Goal: Information Seeking & Learning: Find specific fact

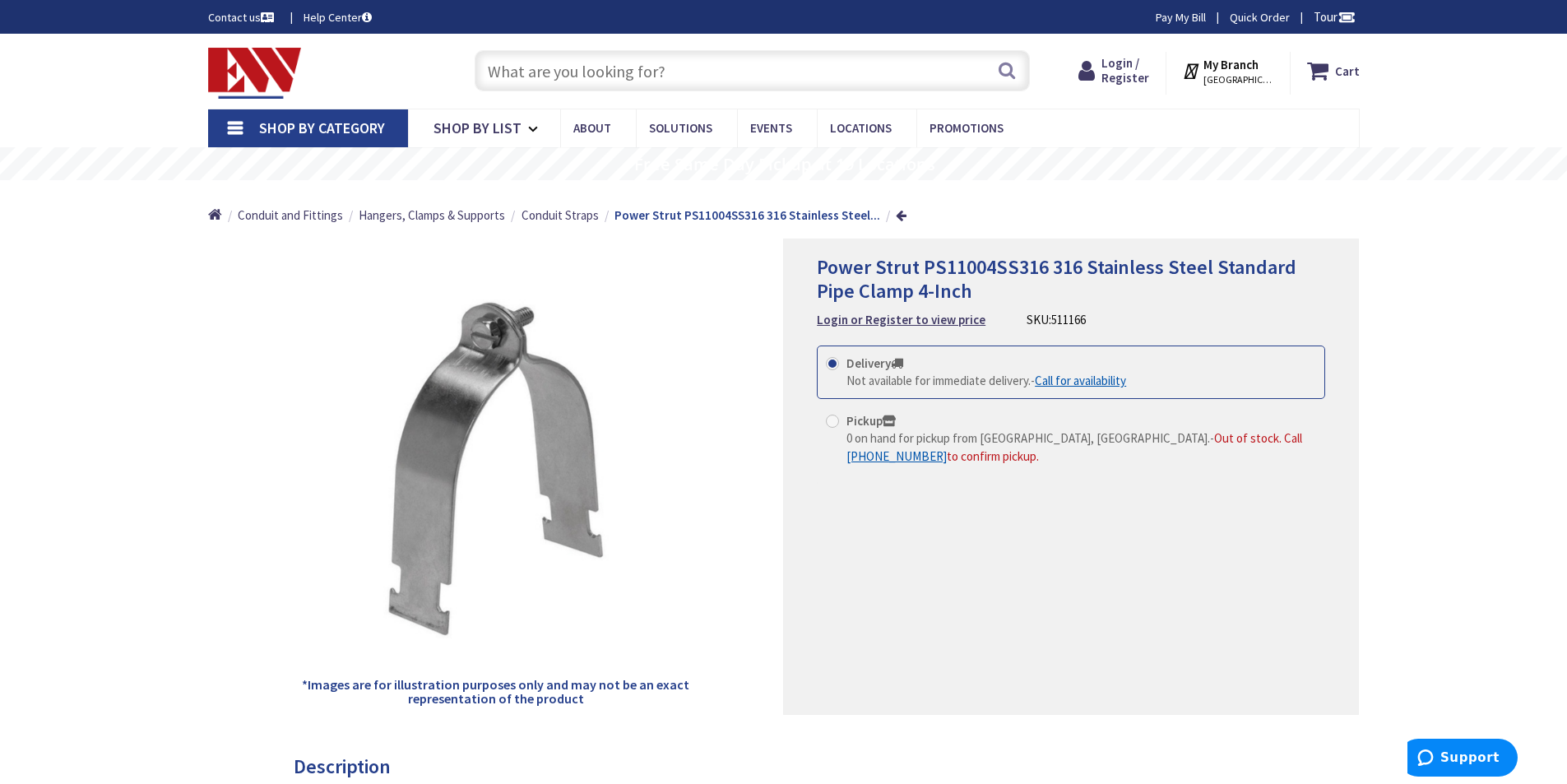
paste input "LPJ-50SP"
type input "LPJ-50SP"
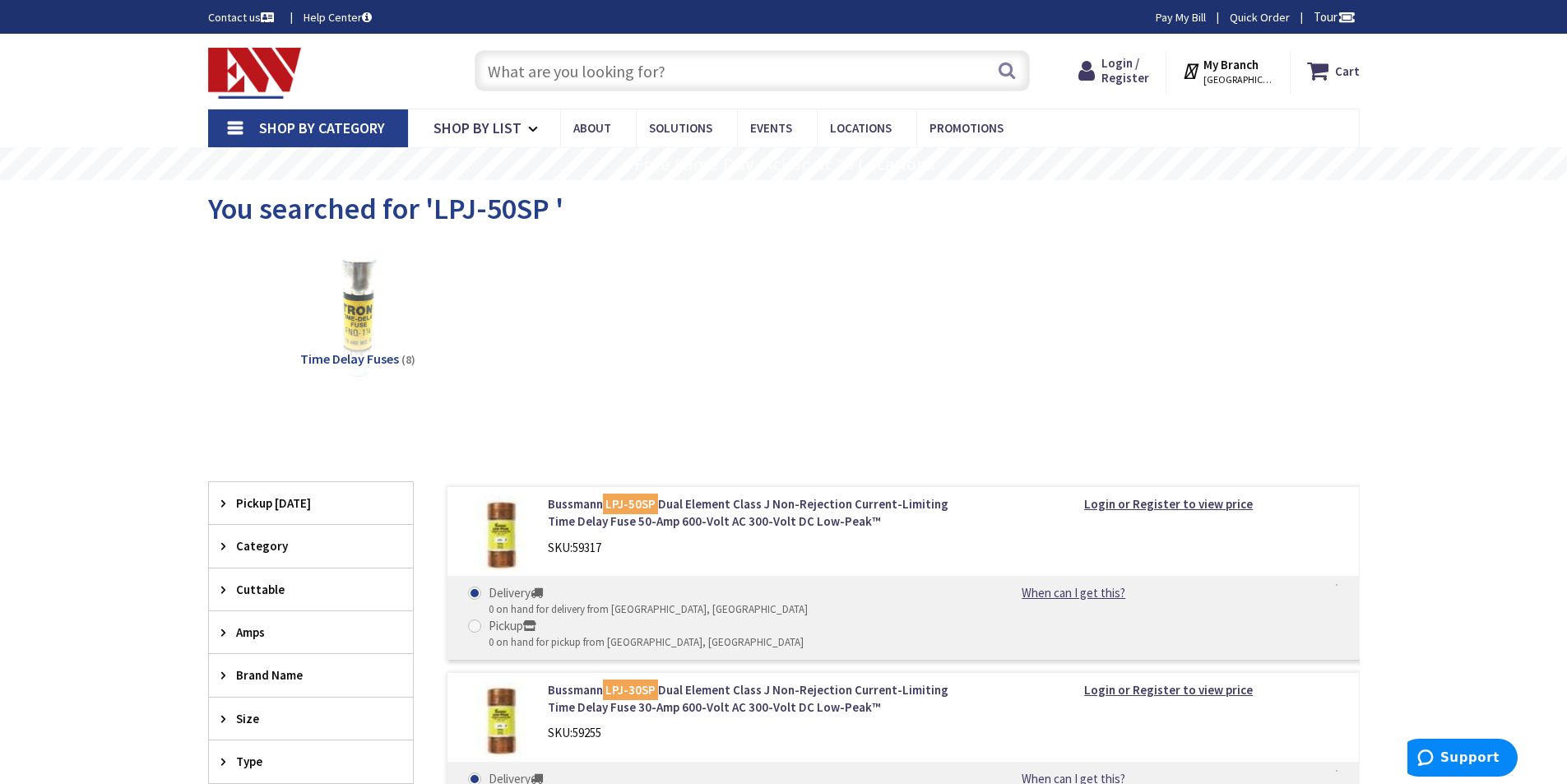
type input "[PERSON_NAME][GEOGRAPHIC_DATA], [PERSON_NAME][GEOGRAPHIC_DATA], [GEOGRAPHIC_DAT…"
click at [677, 62] on input "text" at bounding box center [752, 71] width 556 height 41
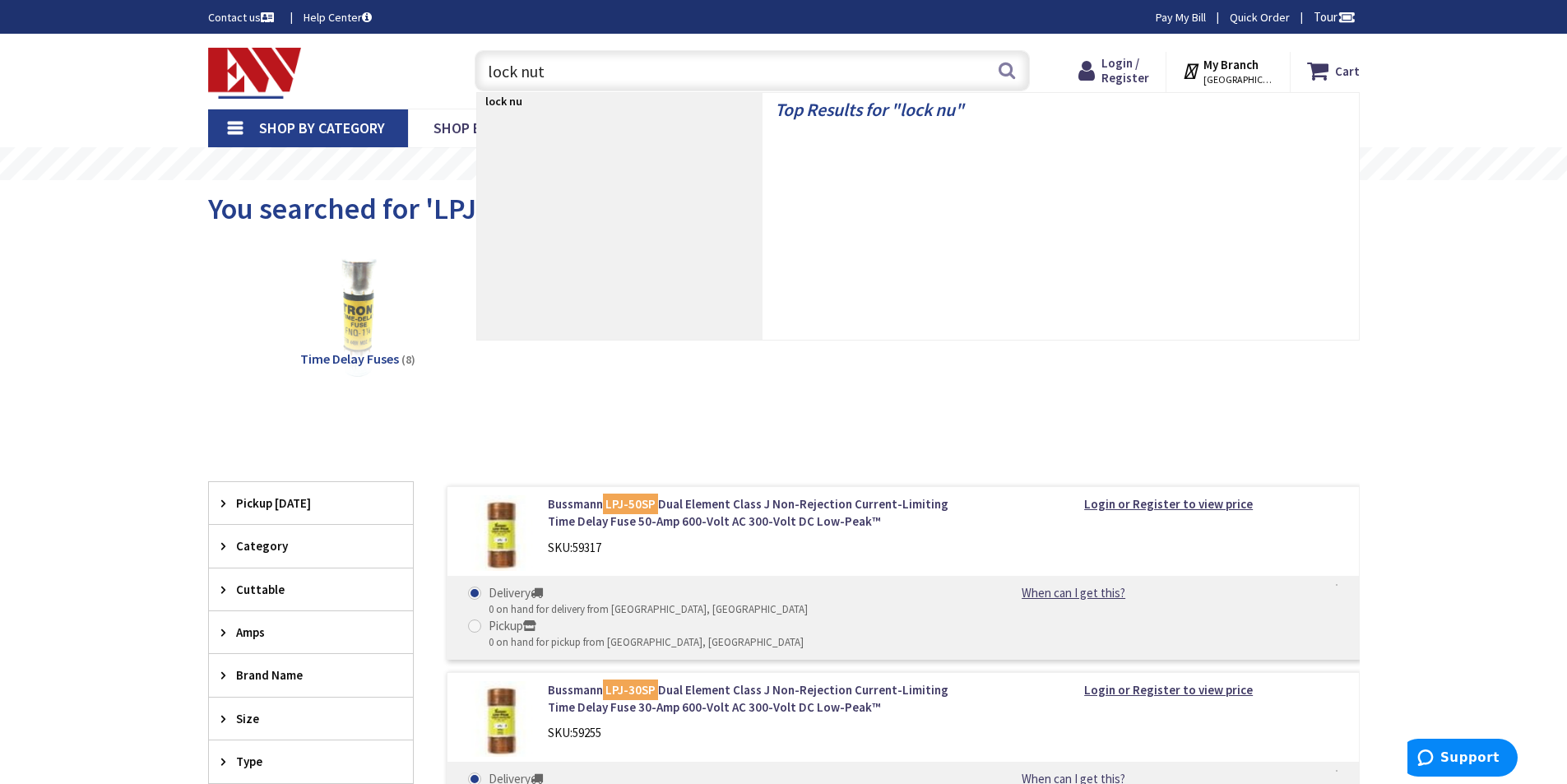
type input "lock nuts"
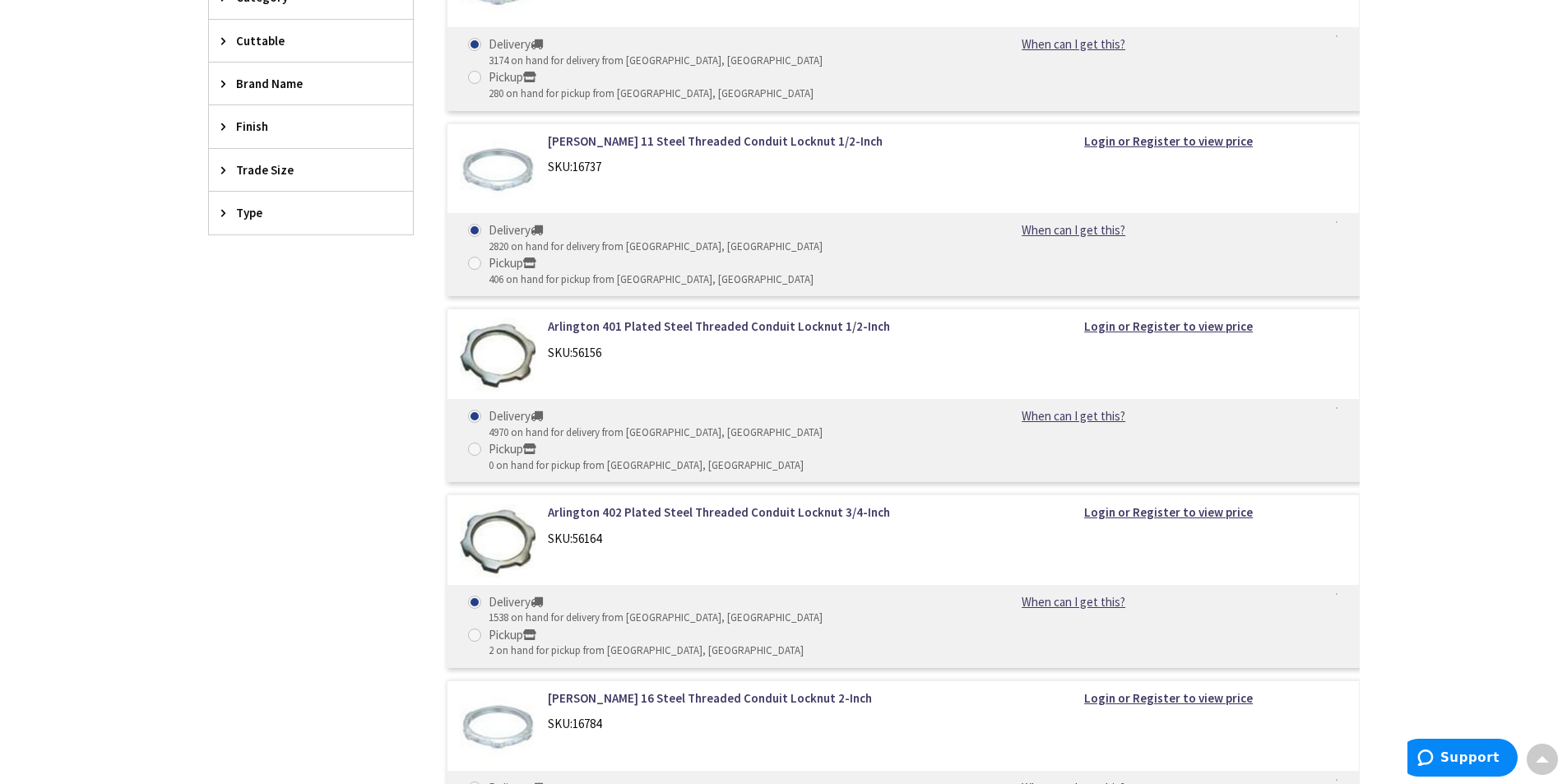
scroll to position [822, 0]
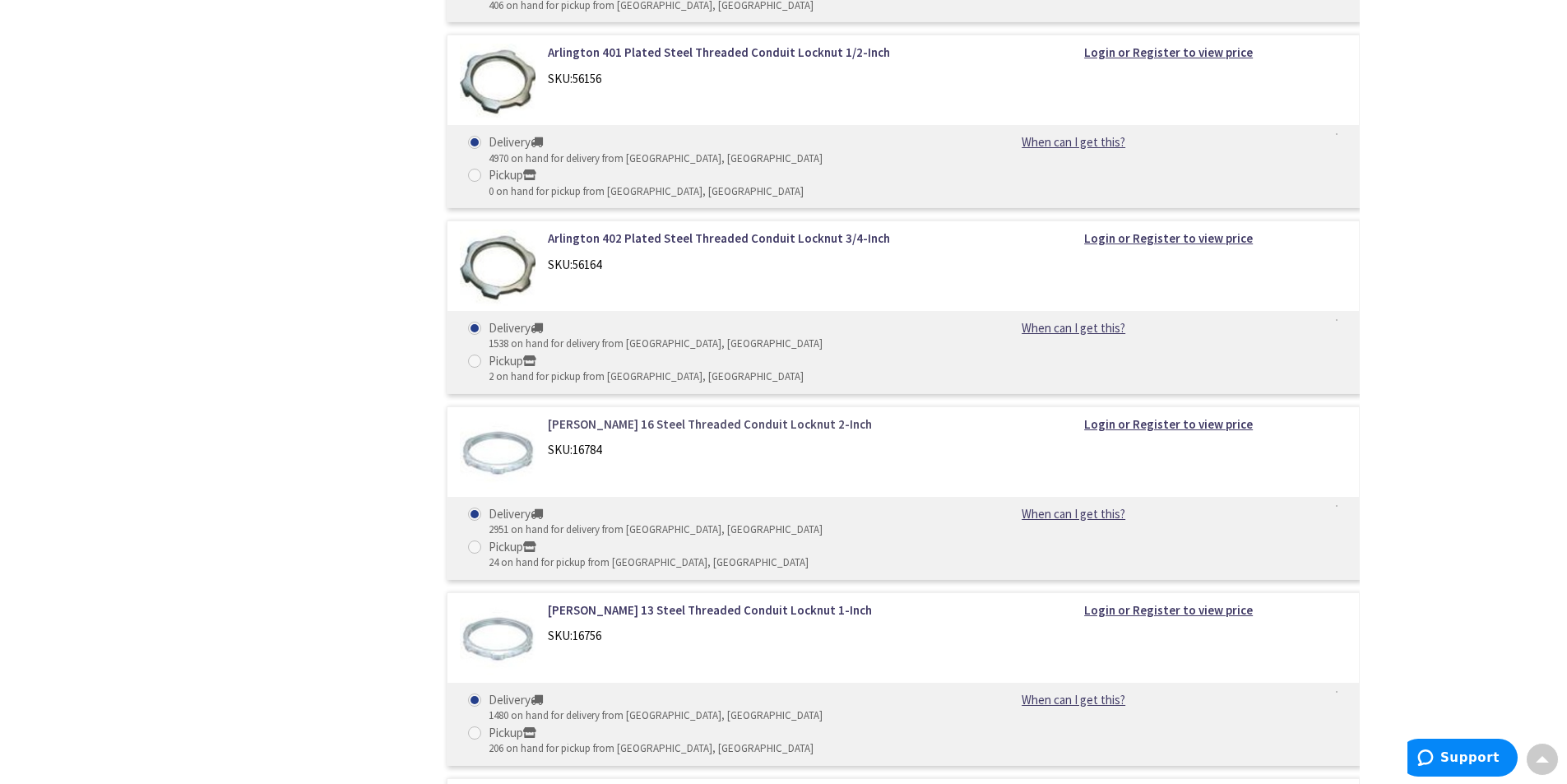
click at [724, 415] on link "[PERSON_NAME] 16 Steel Threaded Conduit Locknut 2-Inch" at bounding box center [757, 423] width 419 height 17
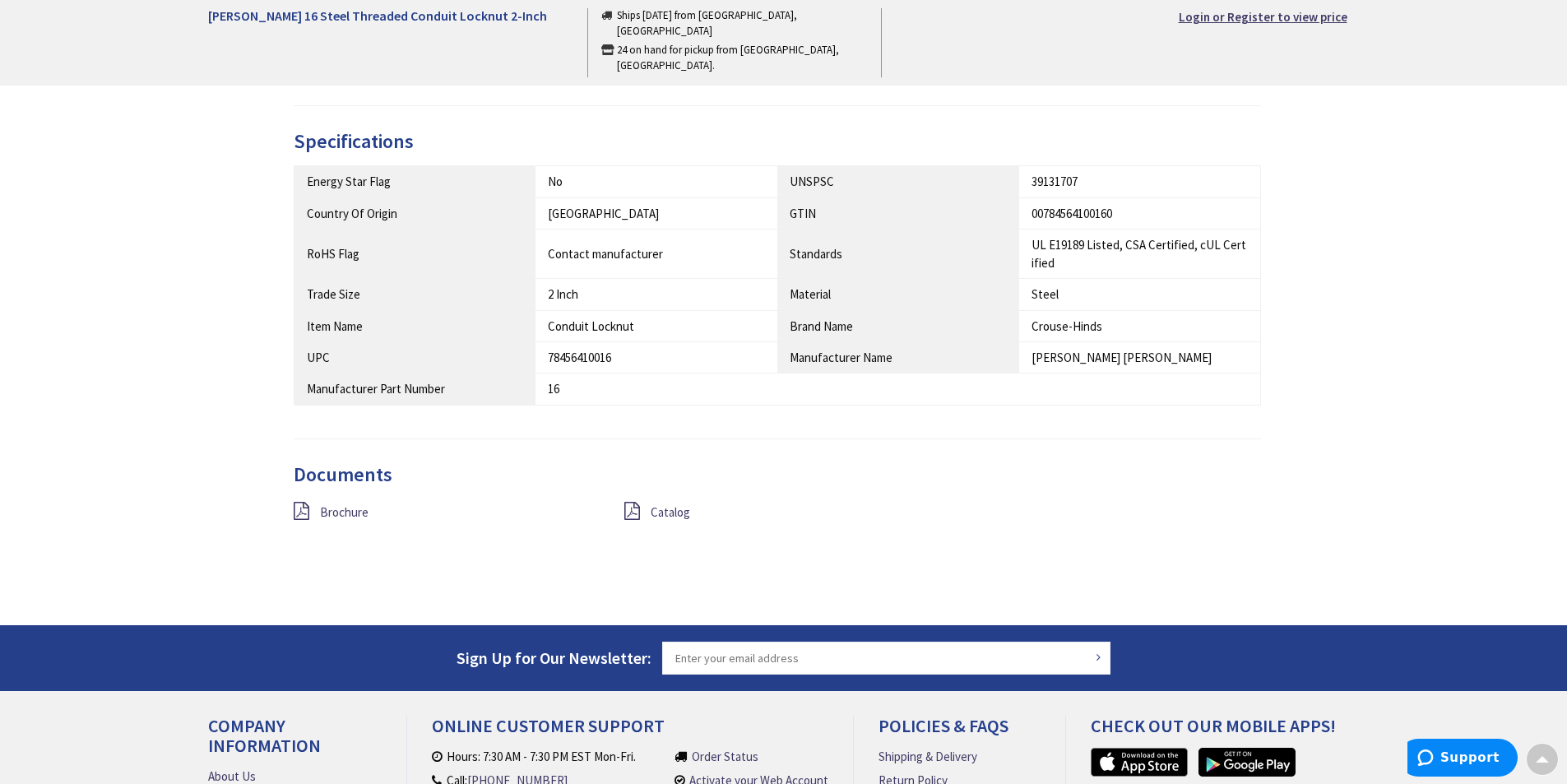
scroll to position [822, 0]
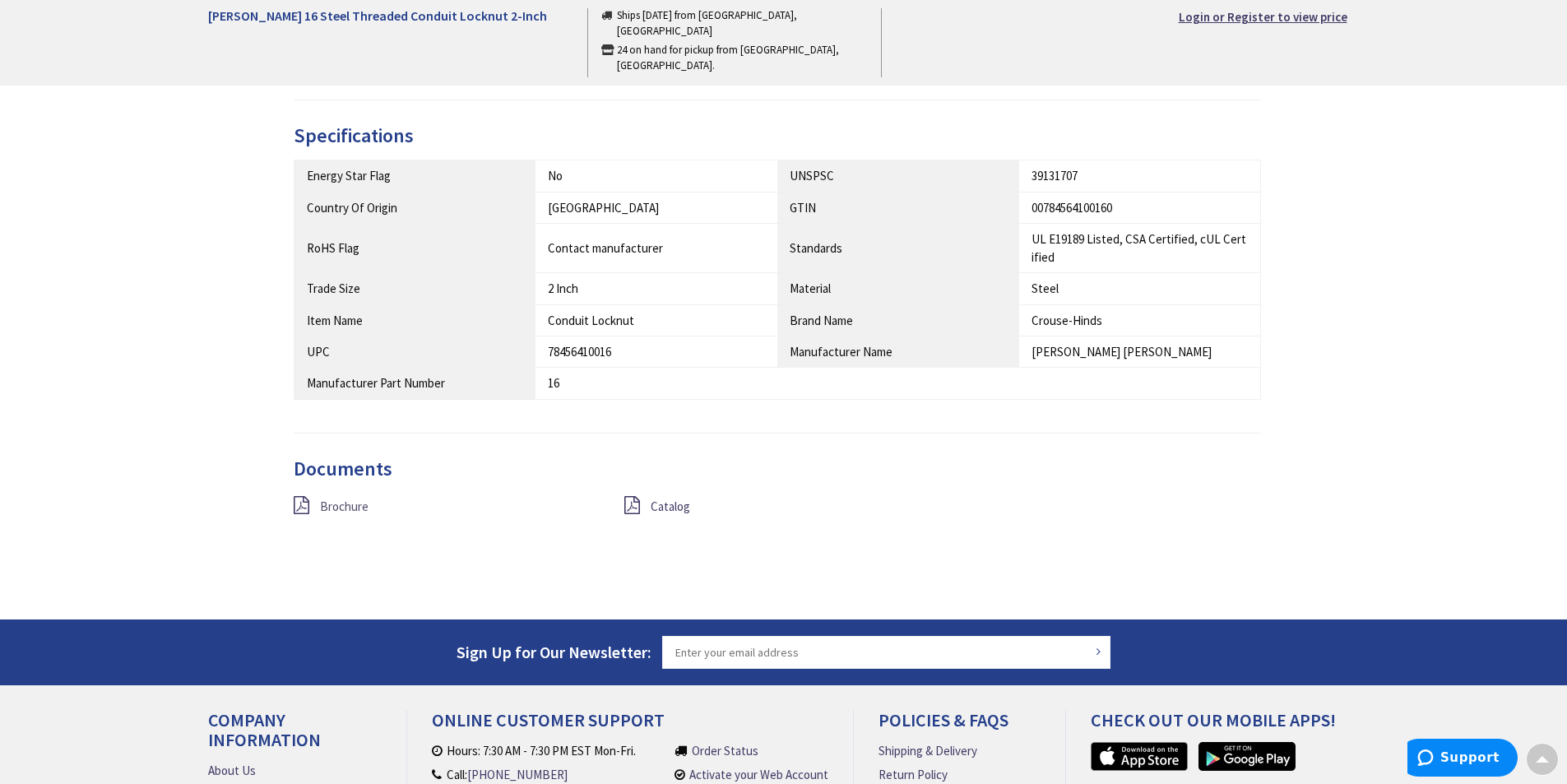
click at [346, 508] on span "Brochure" at bounding box center [344, 506] width 49 height 16
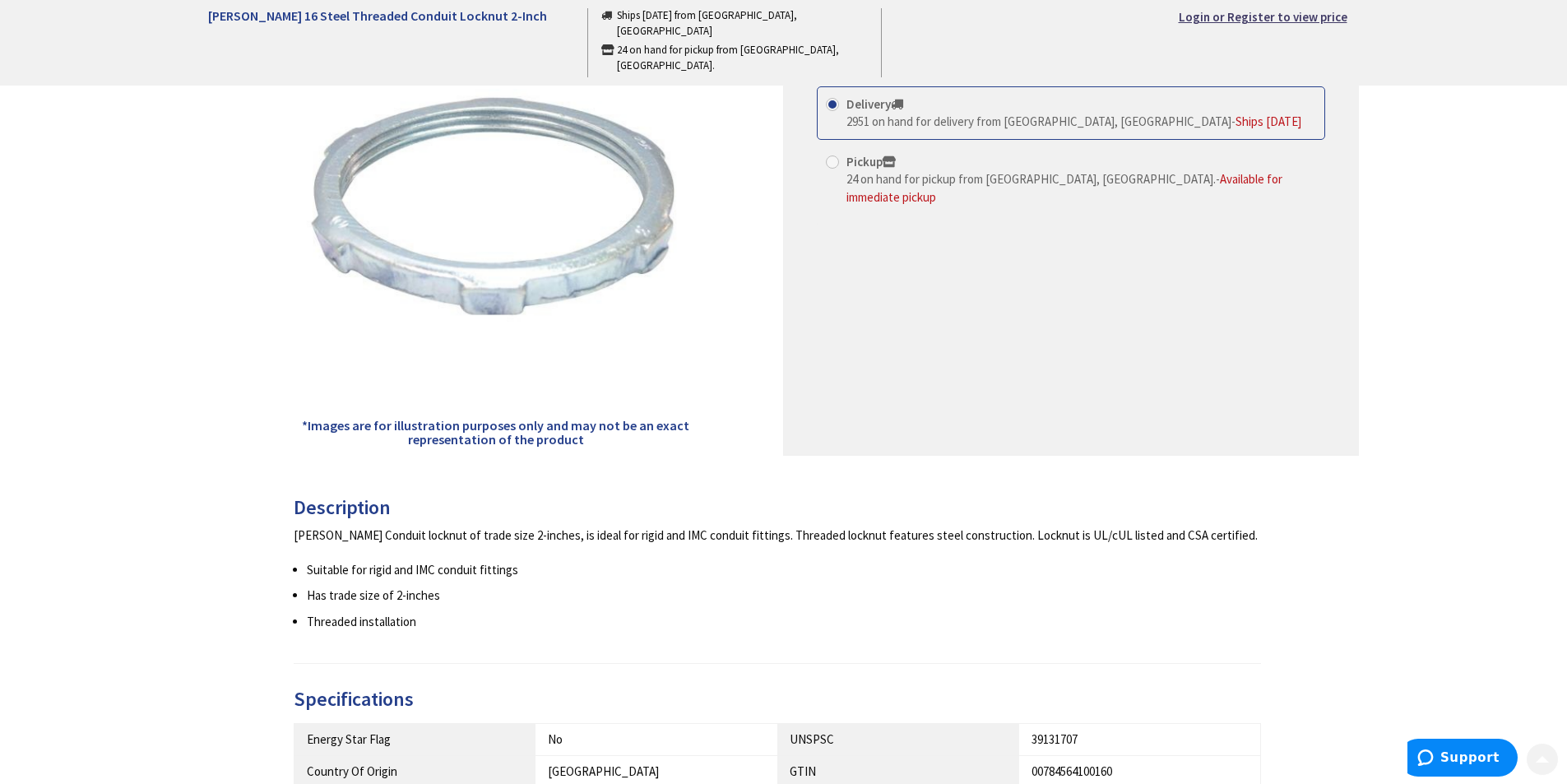
scroll to position [274, 0]
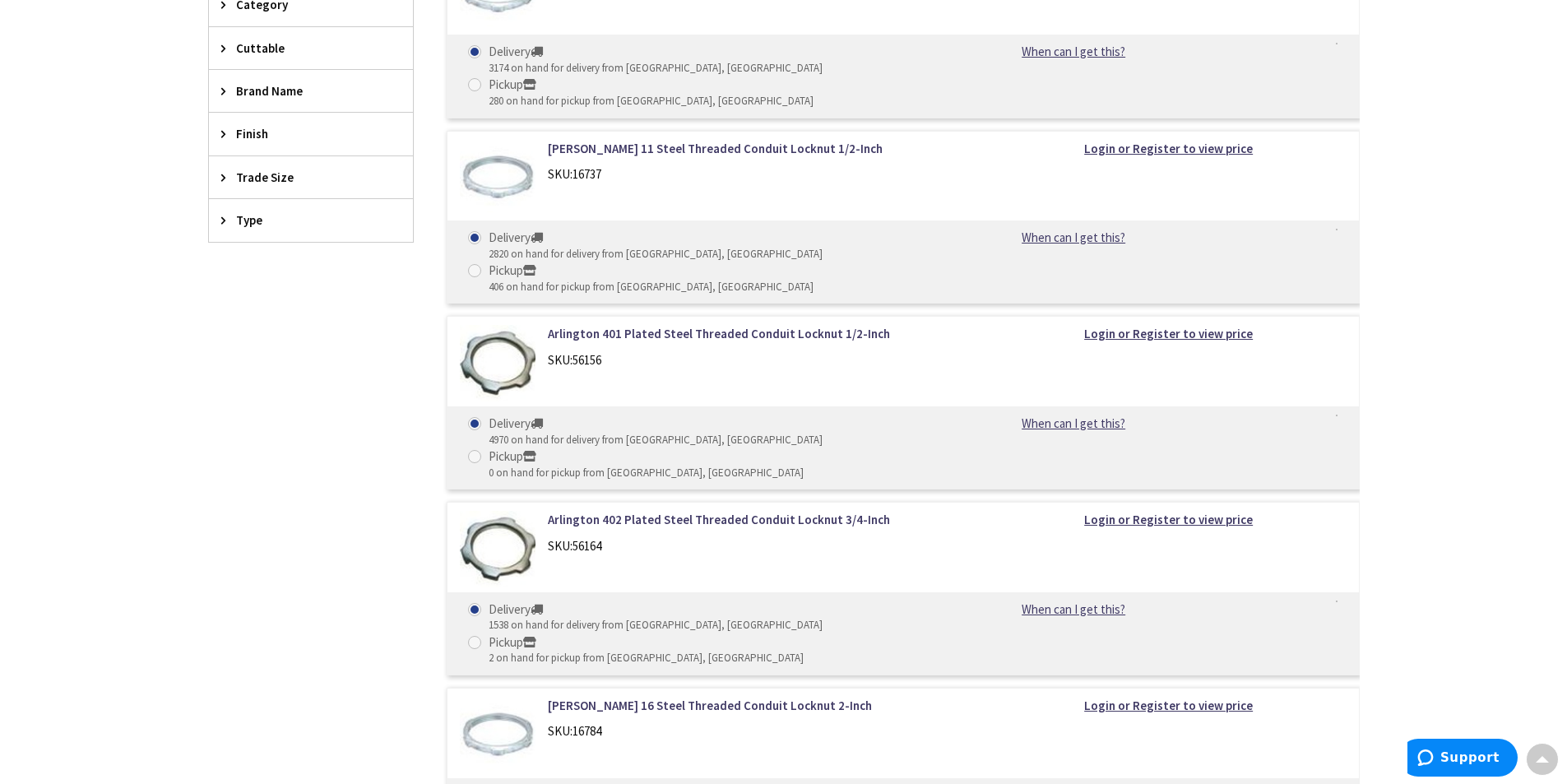
scroll to position [549, 0]
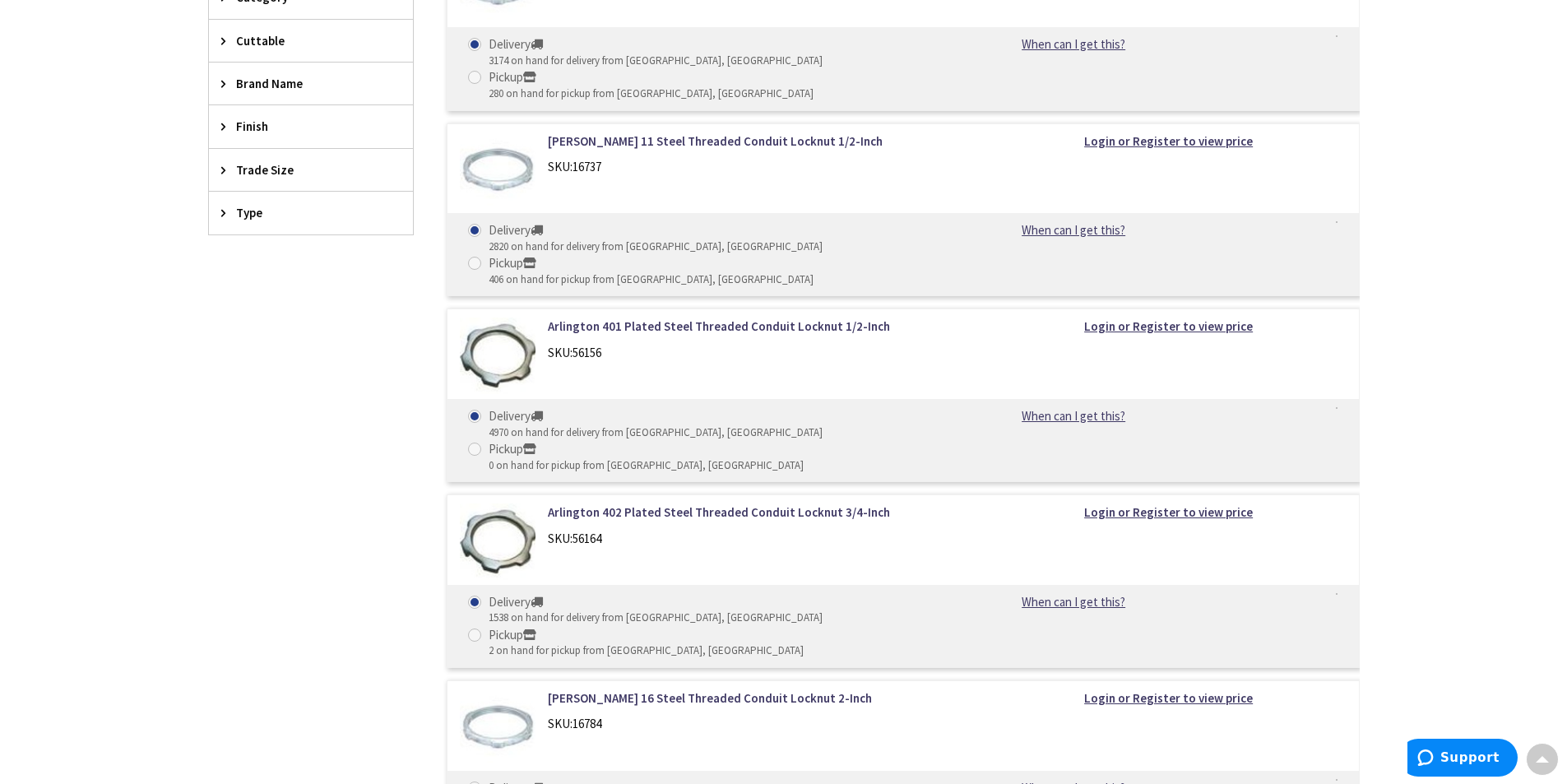
click at [259, 164] on span "Trade Size" at bounding box center [303, 170] width 134 height 17
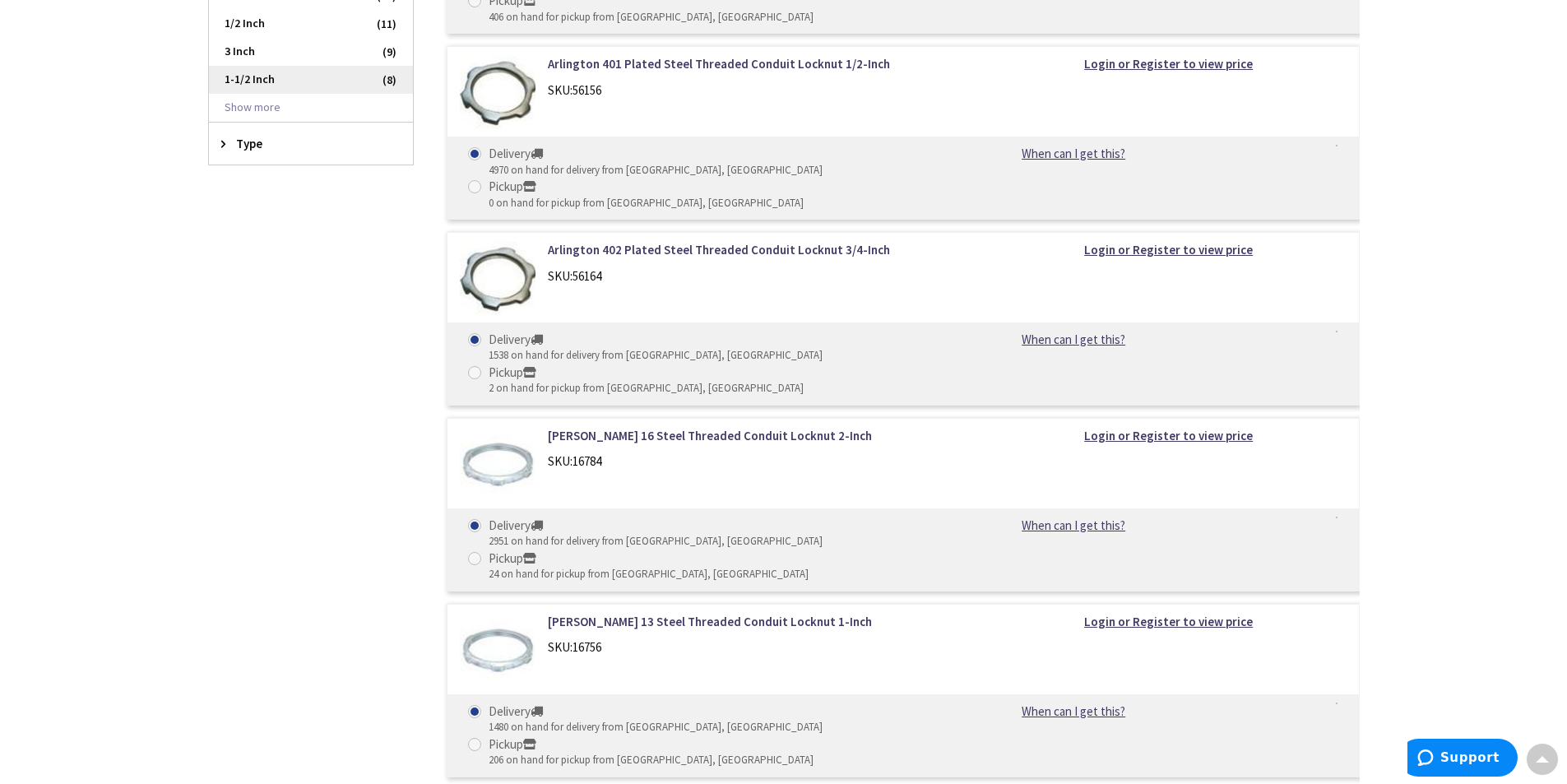
scroll to position [822, 0]
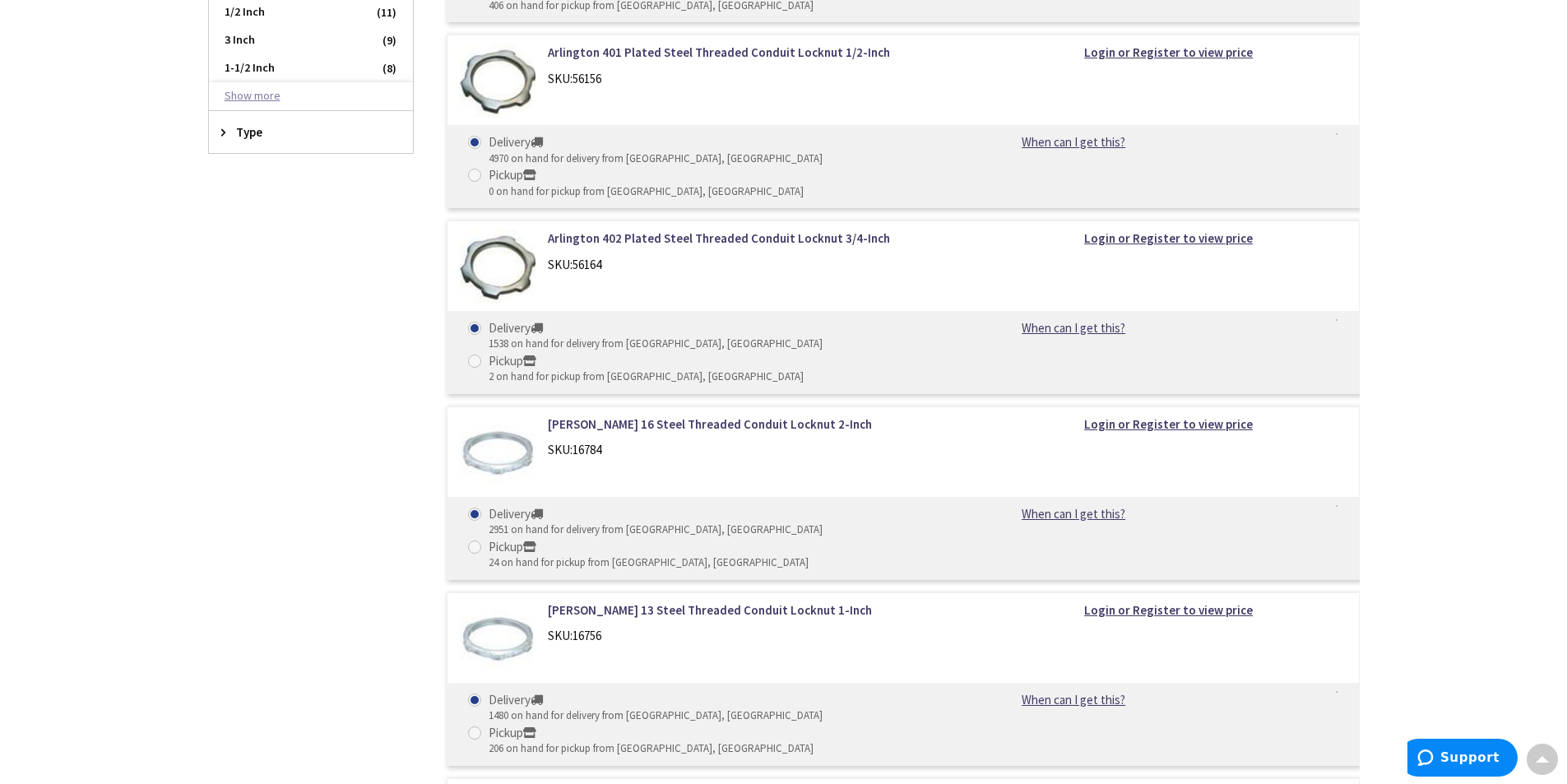
click at [255, 94] on button "Show more" at bounding box center [311, 96] width 204 height 28
click at [259, 130] on span "2 Inch" at bounding box center [311, 125] width 204 height 28
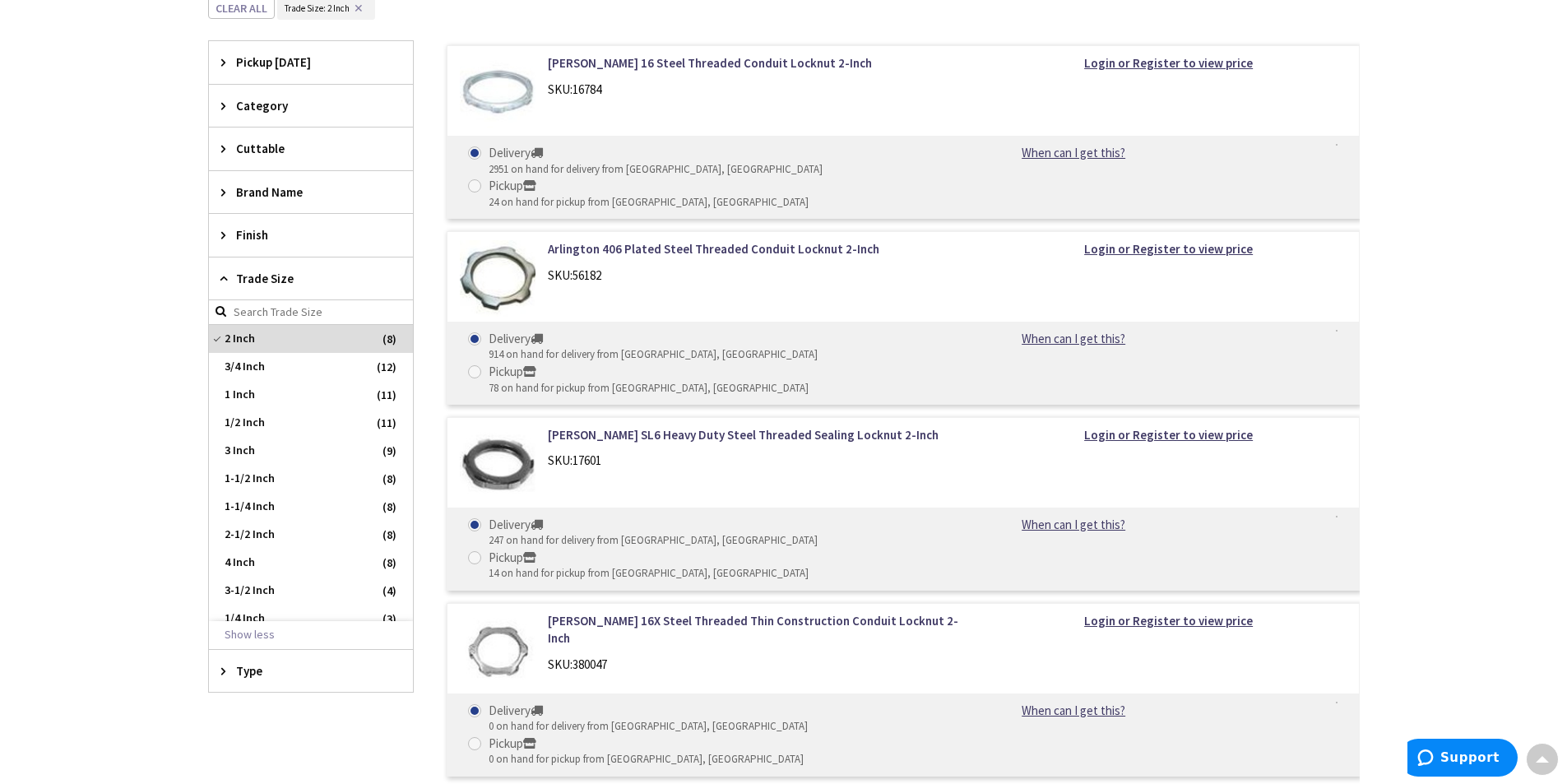
scroll to position [317, 0]
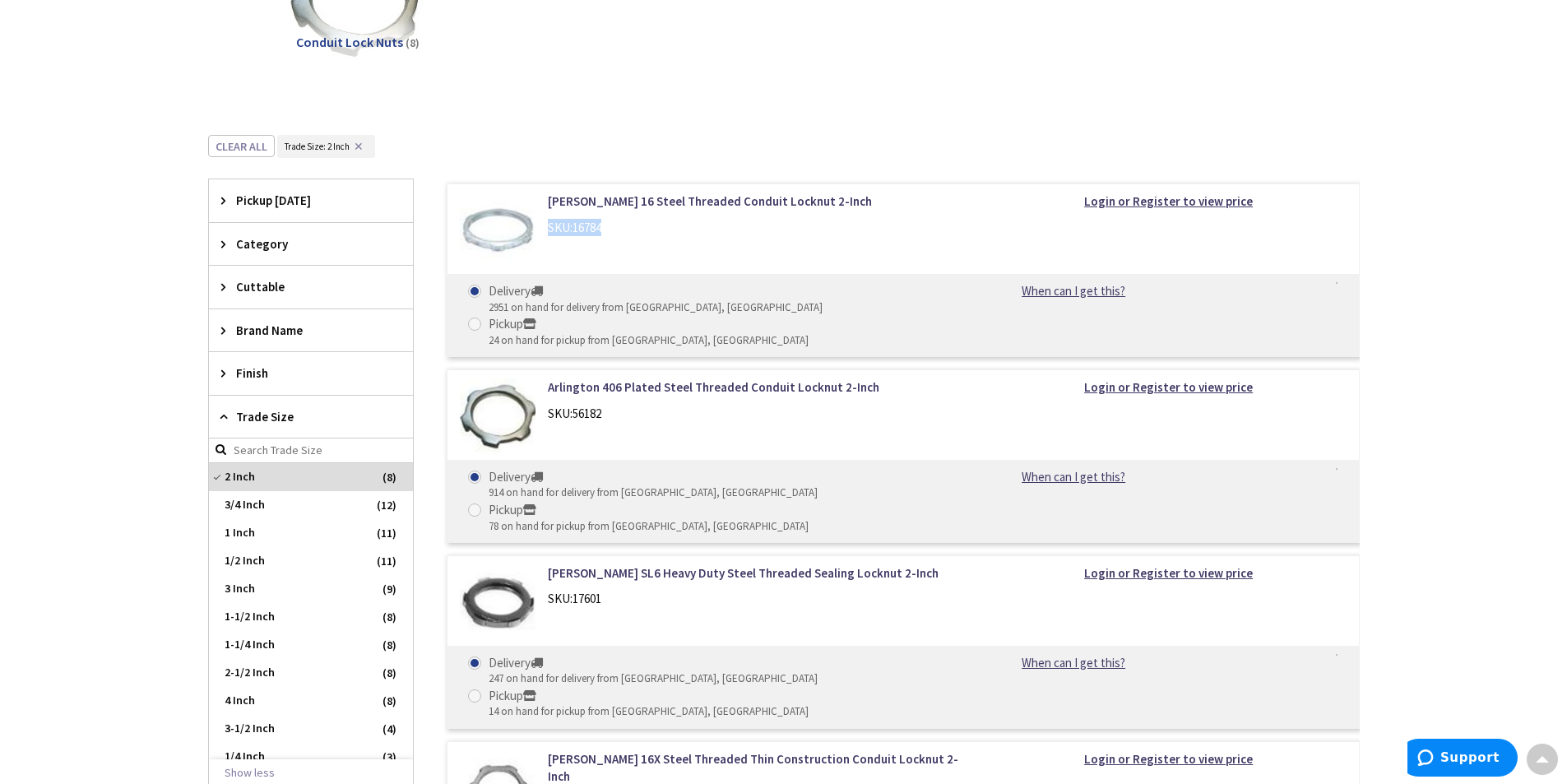
drag, startPoint x: 610, startPoint y: 229, endPoint x: 549, endPoint y: 229, distance: 61.0
click at [549, 229] on div "SKU: 16784" at bounding box center [757, 227] width 419 height 17
copy div "SKU: 16784"
